Goal: Information Seeking & Learning: Learn about a topic

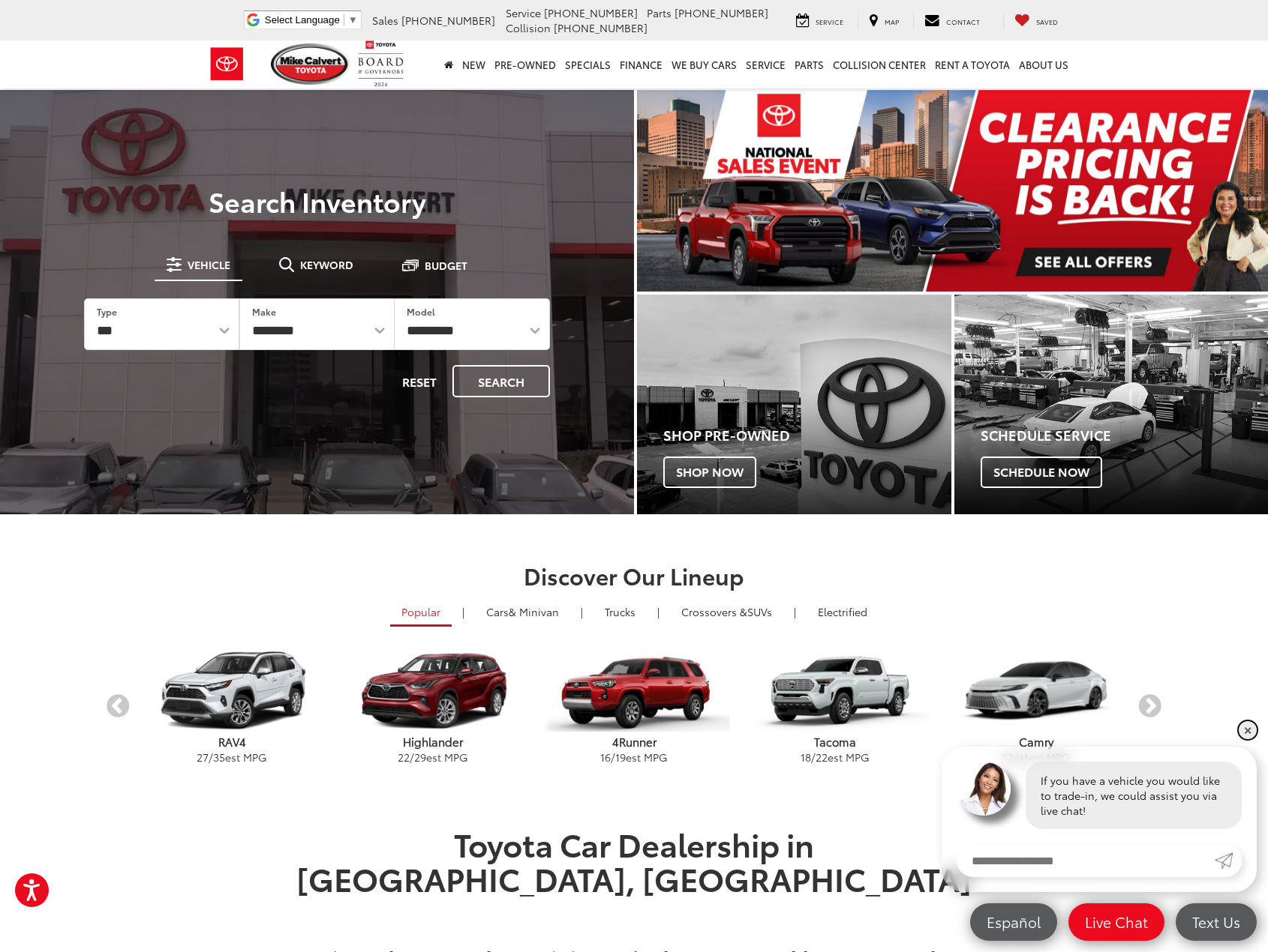
click at [1242, 730] on link "✕" at bounding box center [1247, 730] width 18 height 18
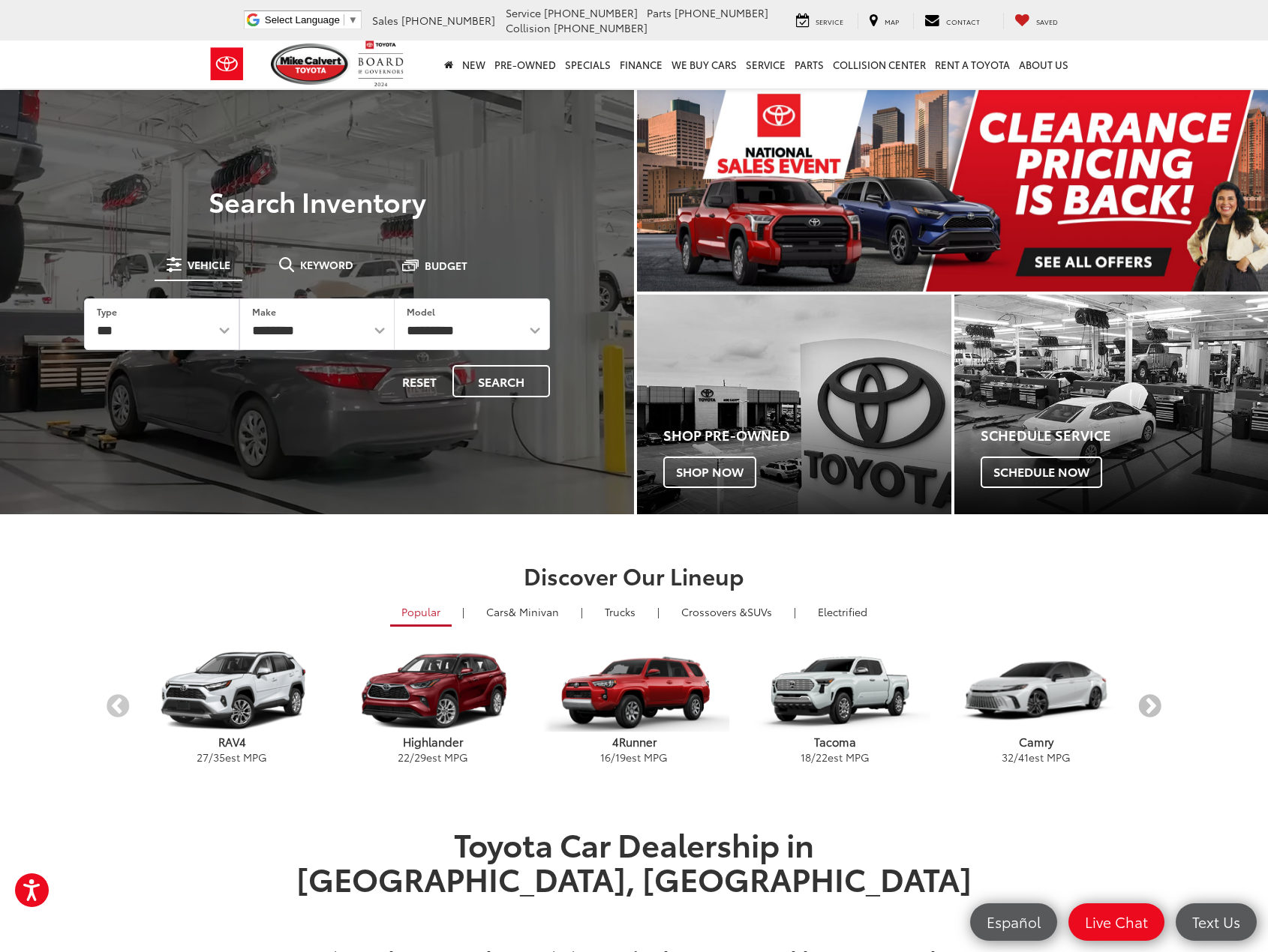
click at [1153, 709] on button "Next" at bounding box center [1150, 707] width 26 height 26
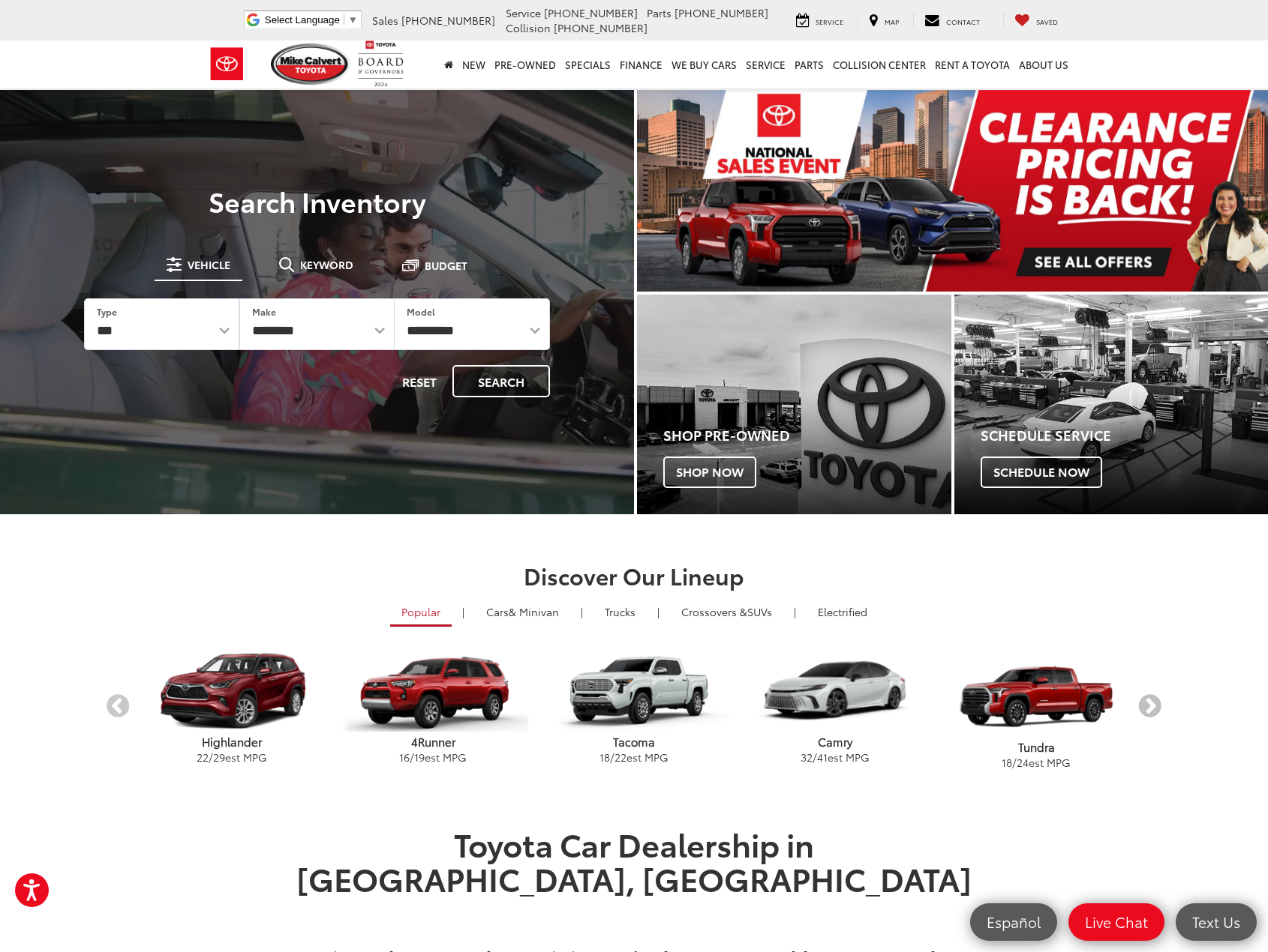
click at [1153, 709] on button "Next" at bounding box center [1150, 707] width 26 height 26
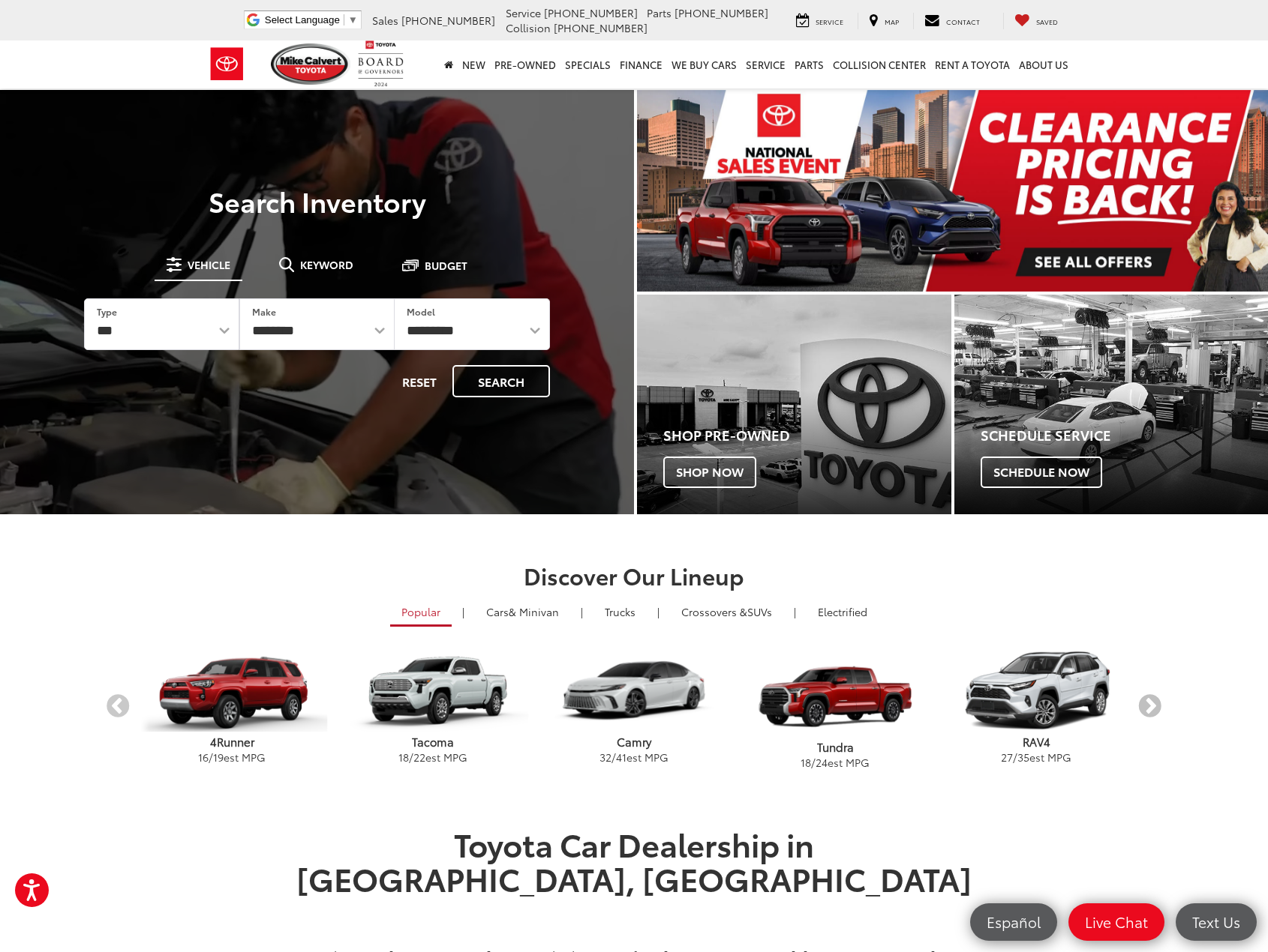
click at [1153, 709] on button "Next" at bounding box center [1150, 707] width 26 height 26
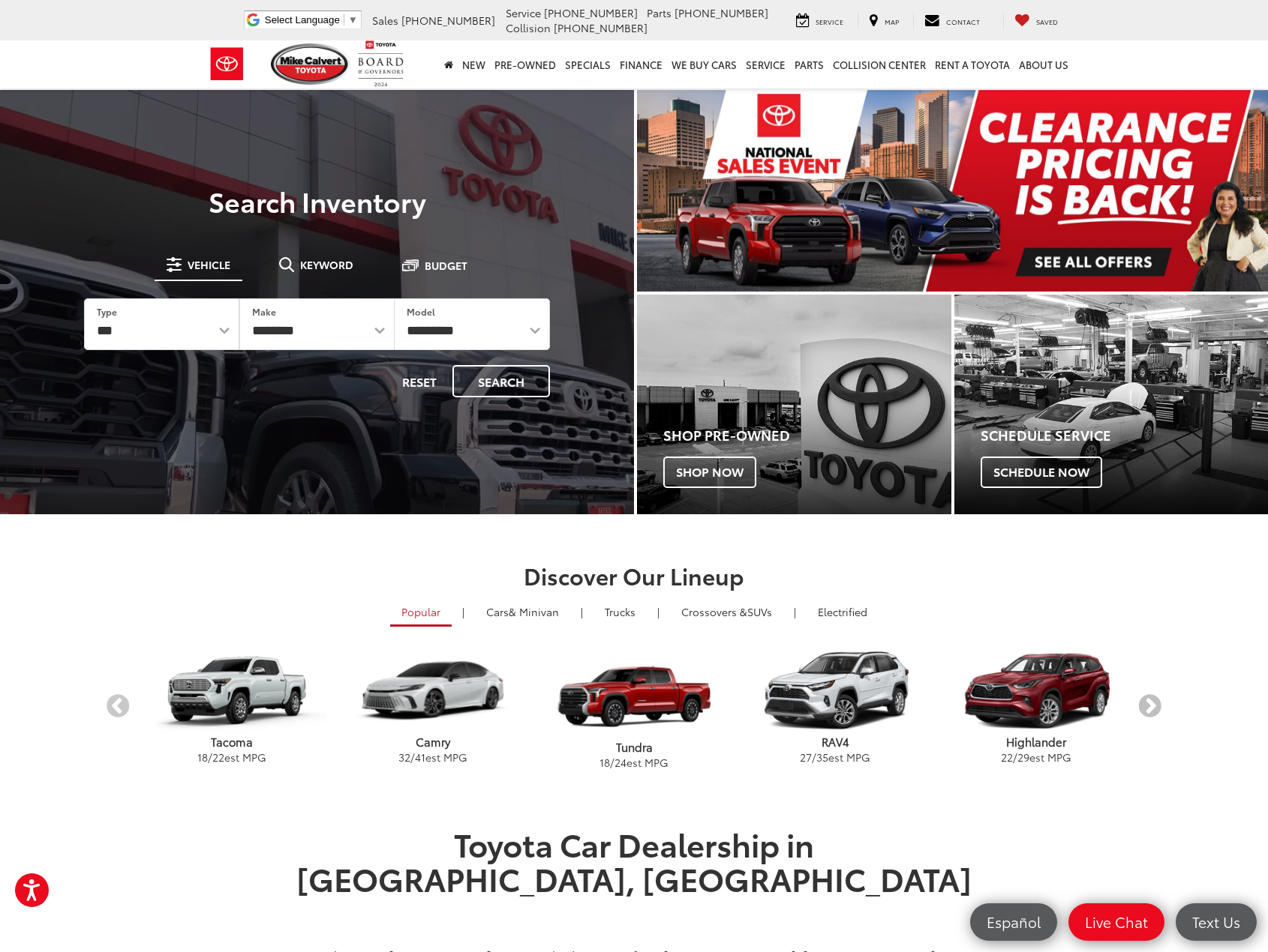
click at [1153, 709] on button "Next" at bounding box center [1150, 707] width 26 height 26
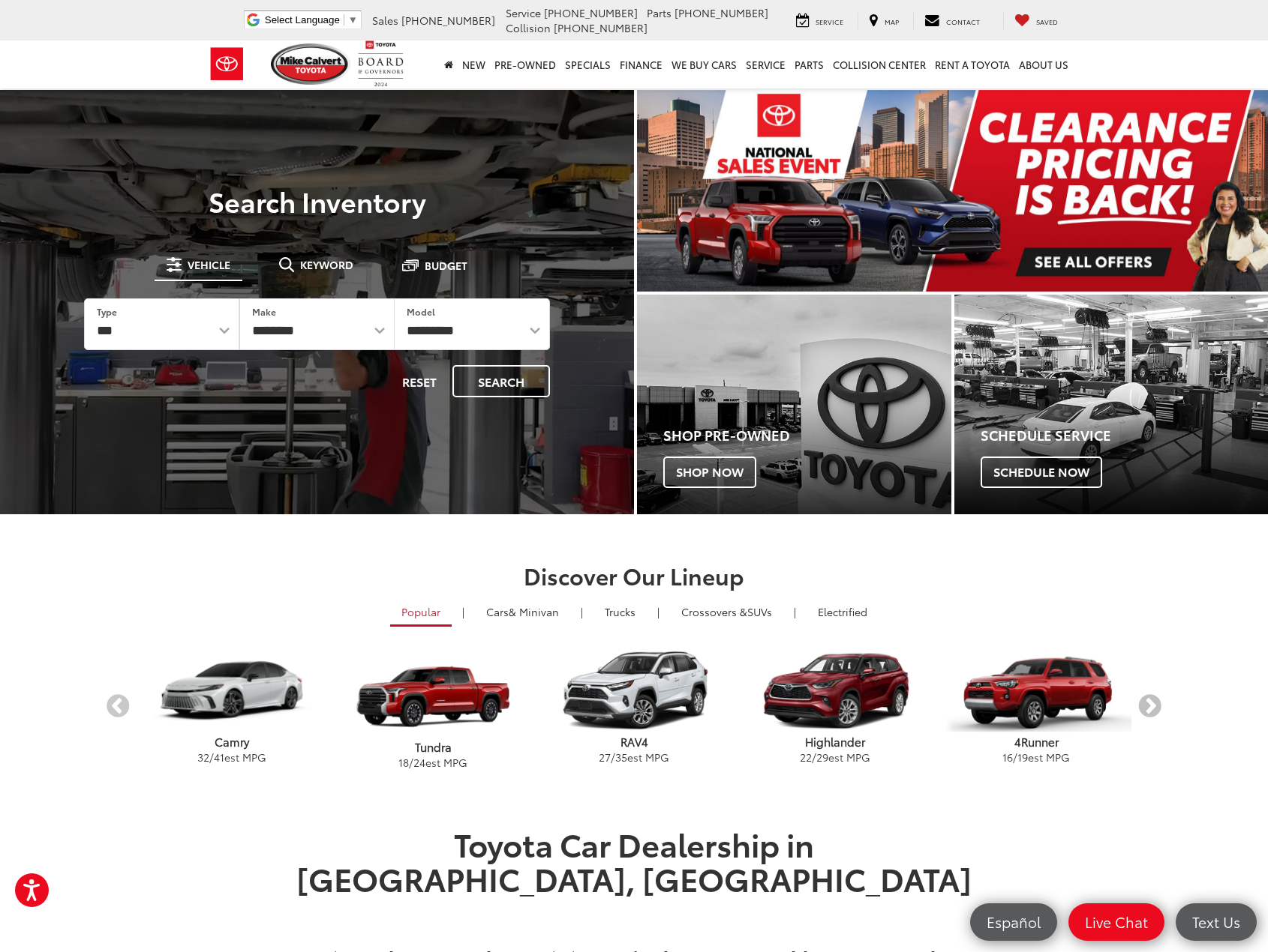
click at [1152, 705] on button "Next" at bounding box center [1150, 707] width 26 height 26
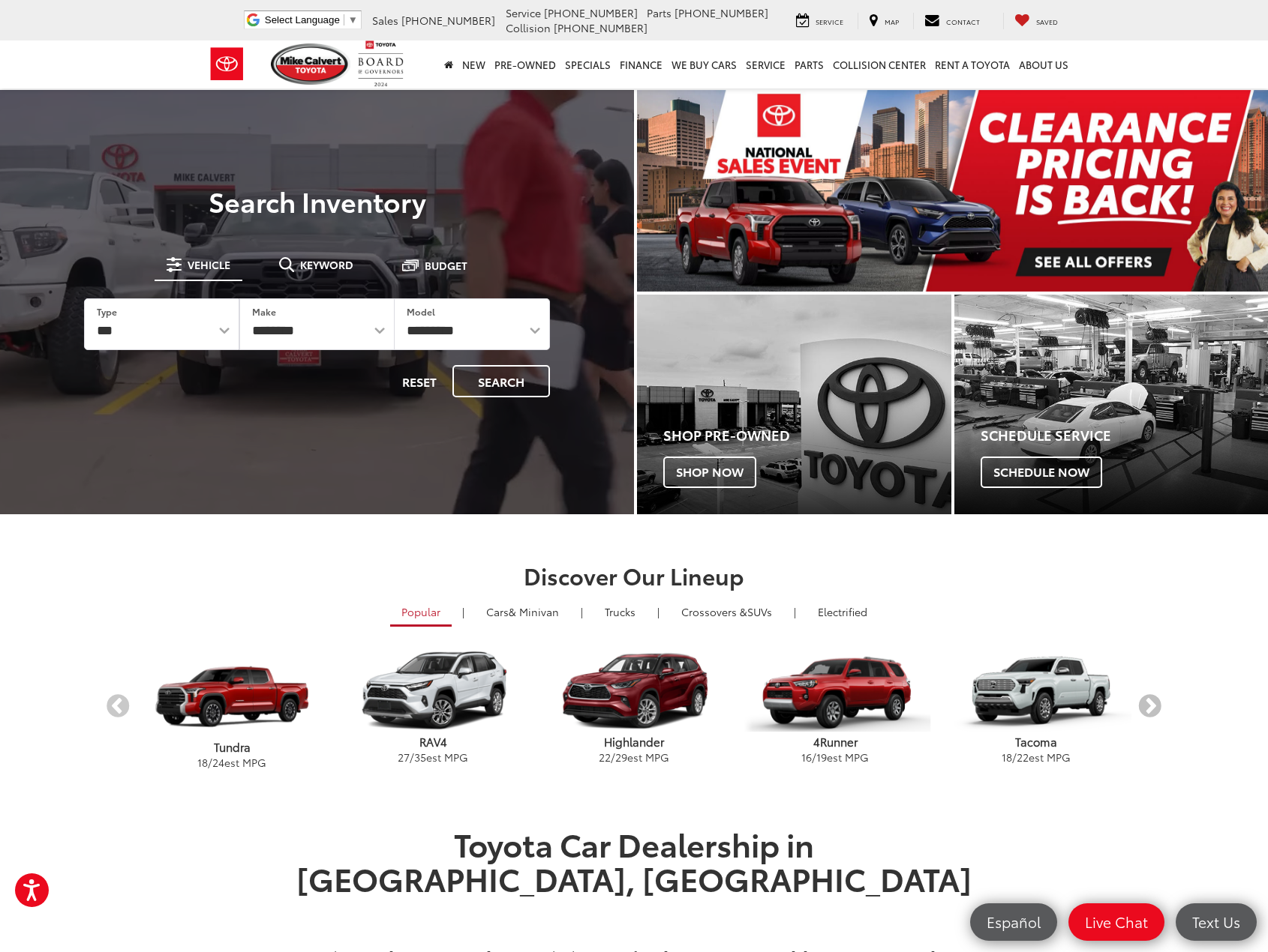
click at [1152, 705] on button "Next" at bounding box center [1150, 707] width 26 height 26
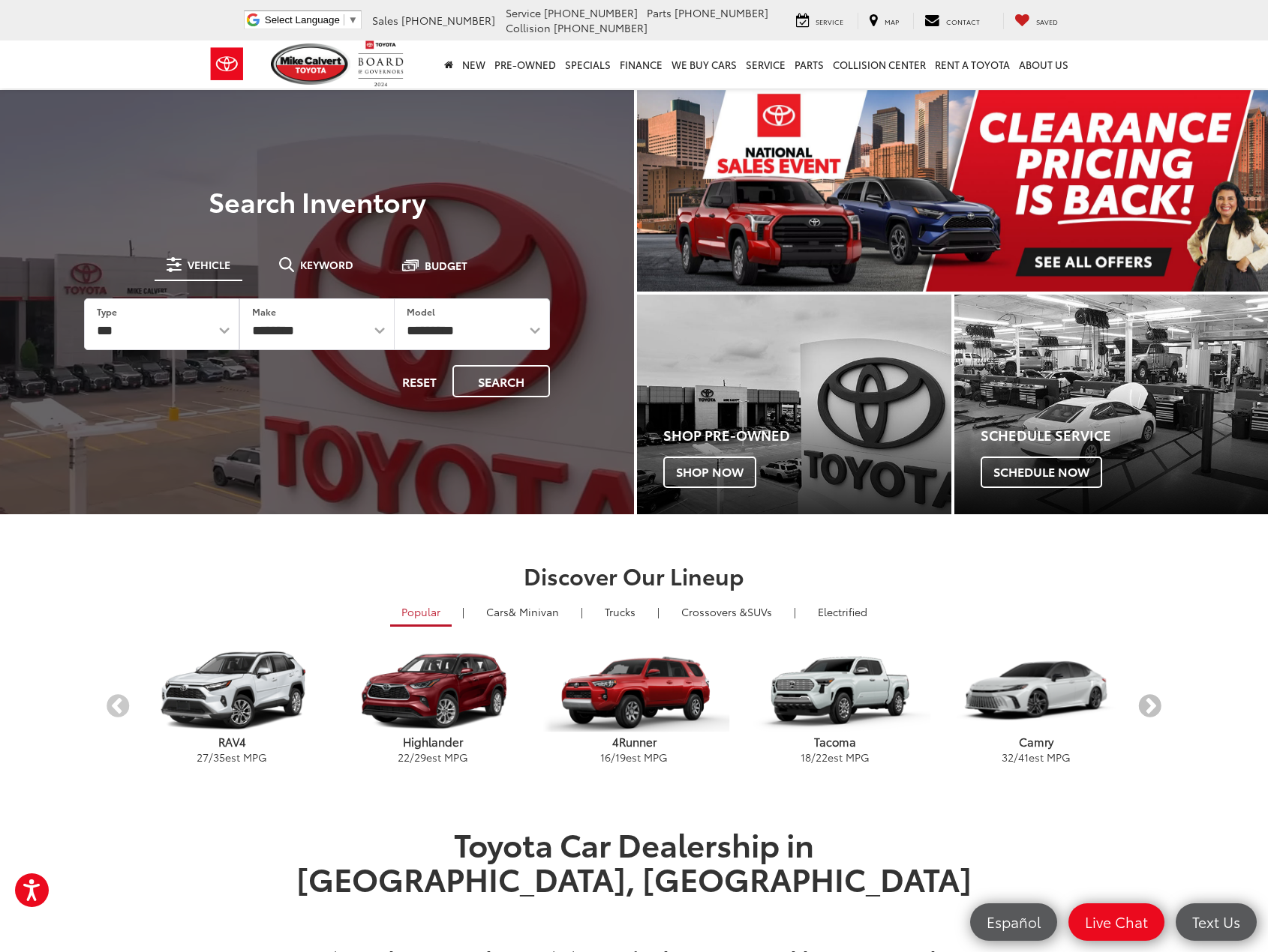
click at [1152, 705] on button "Next" at bounding box center [1150, 707] width 26 height 26
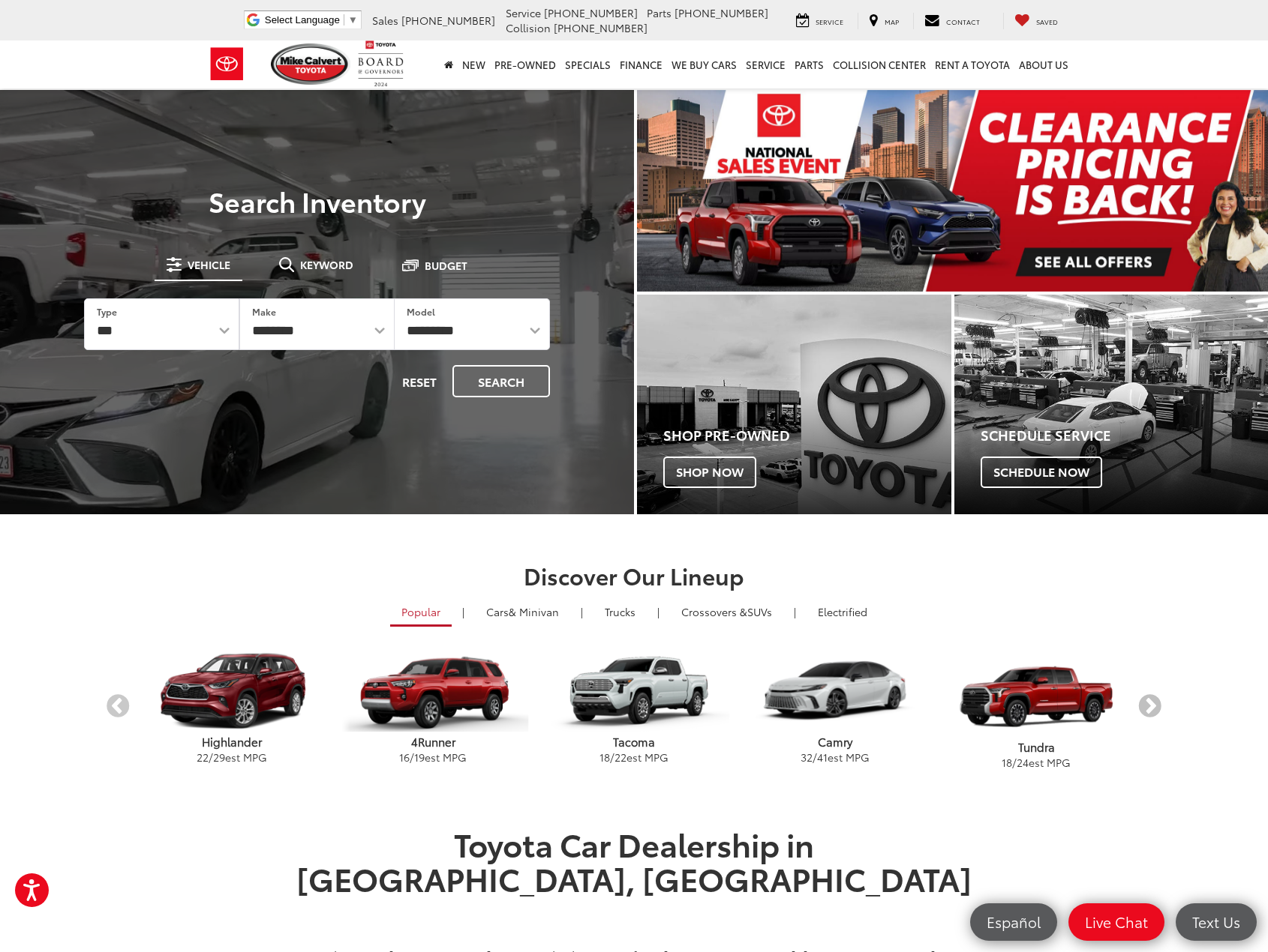
click at [1152, 705] on button "Next" at bounding box center [1150, 707] width 26 height 26
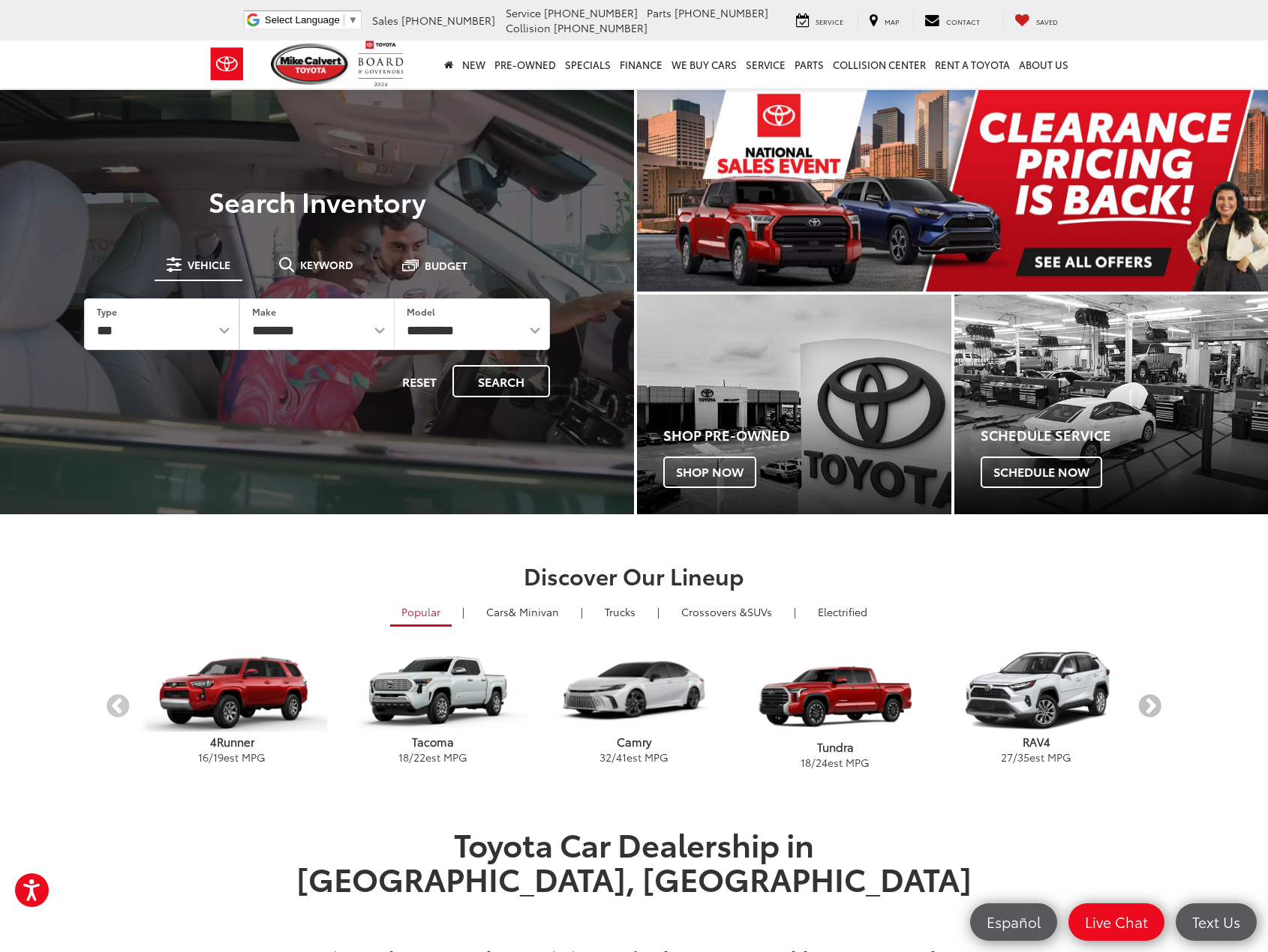
click at [1152, 705] on button "Next" at bounding box center [1150, 707] width 26 height 26
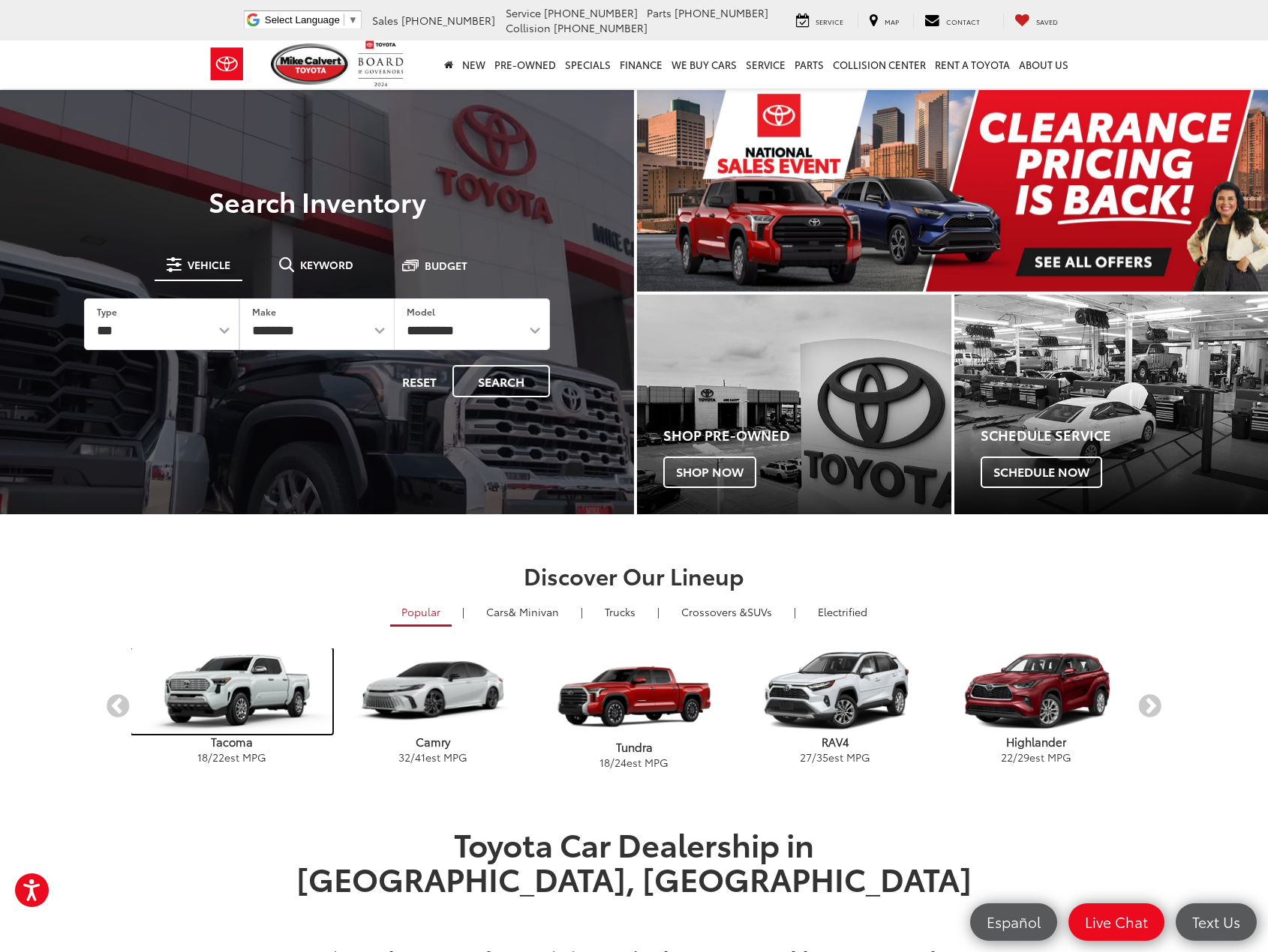
click at [224, 694] on img "carousel" at bounding box center [232, 692] width 201 height 85
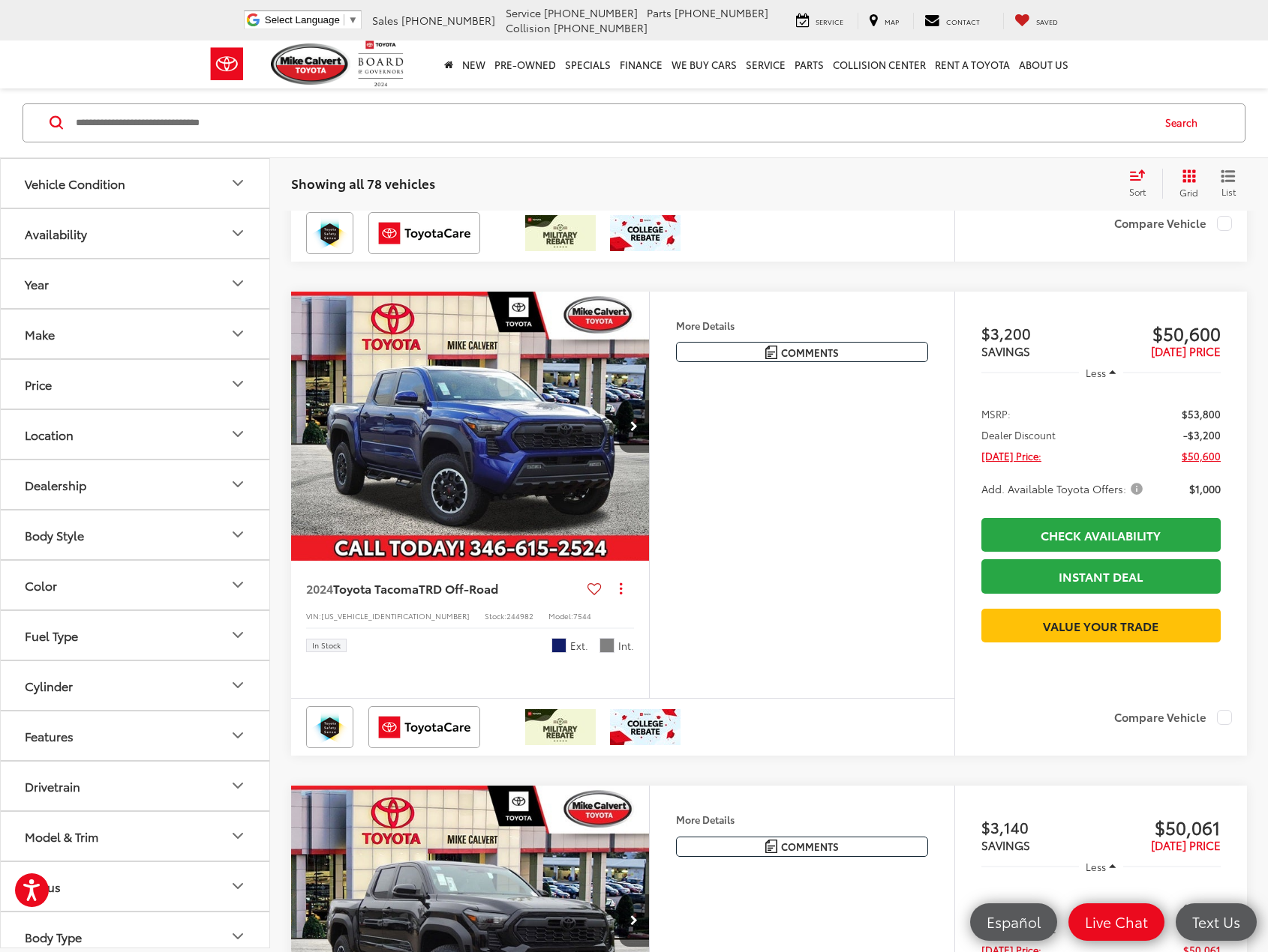
scroll to position [2025, 0]
